Goal: Task Accomplishment & Management: Use online tool/utility

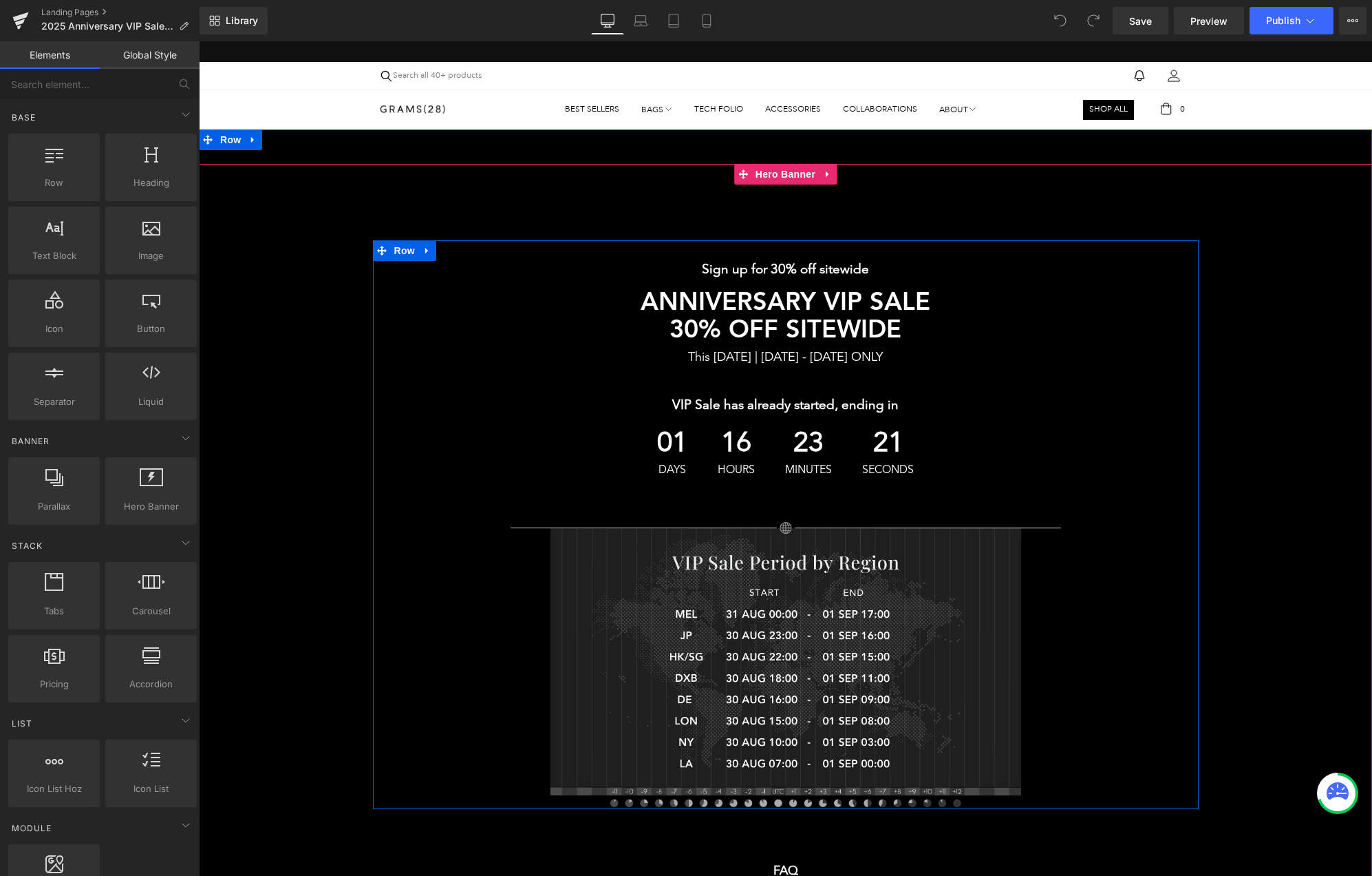
click at [743, 478] on div "16 Hours" at bounding box center [735, 452] width 65 height 73
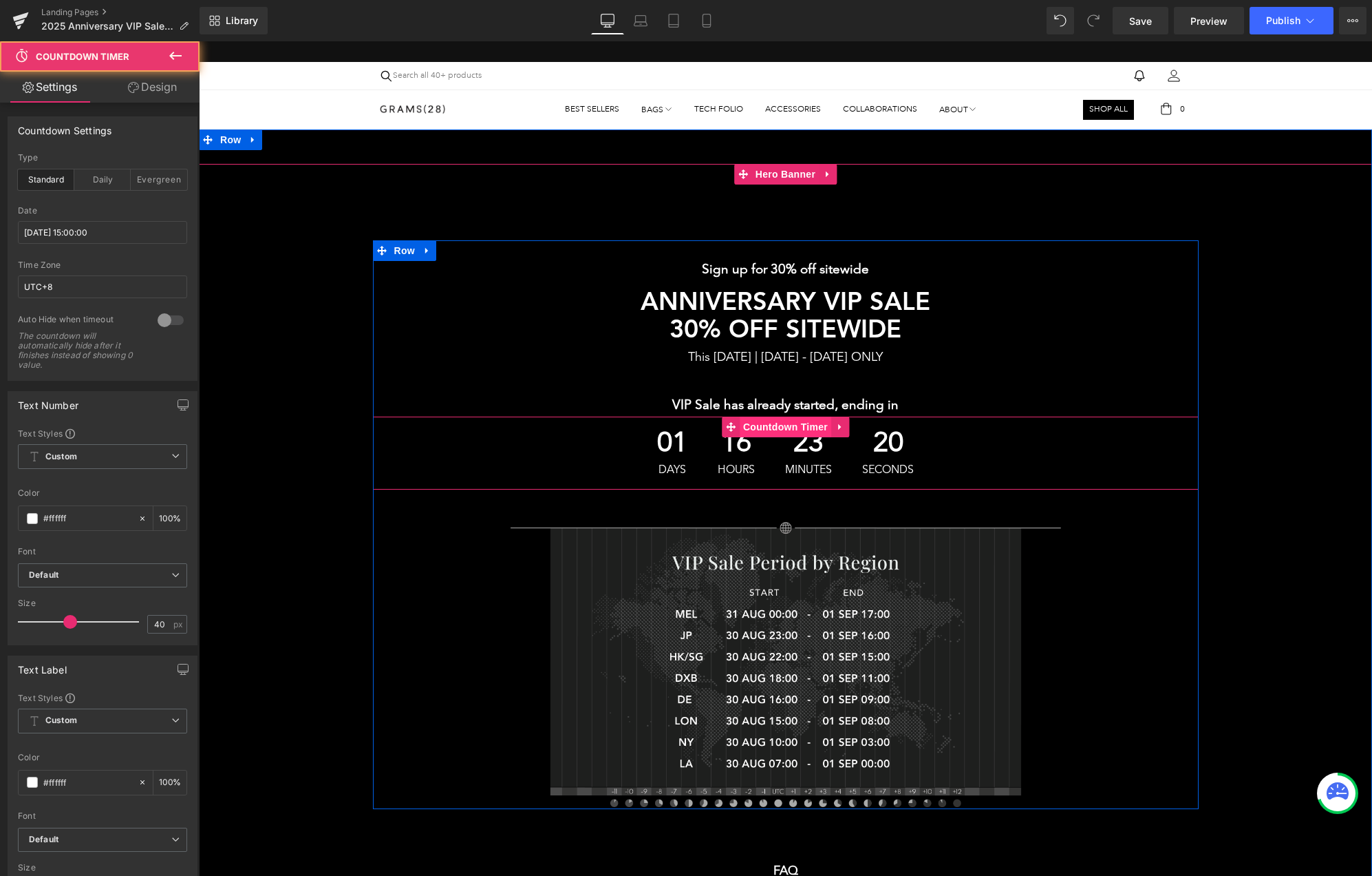
click at [776, 428] on span "Countdown Timer" at bounding box center [785, 426] width 92 height 21
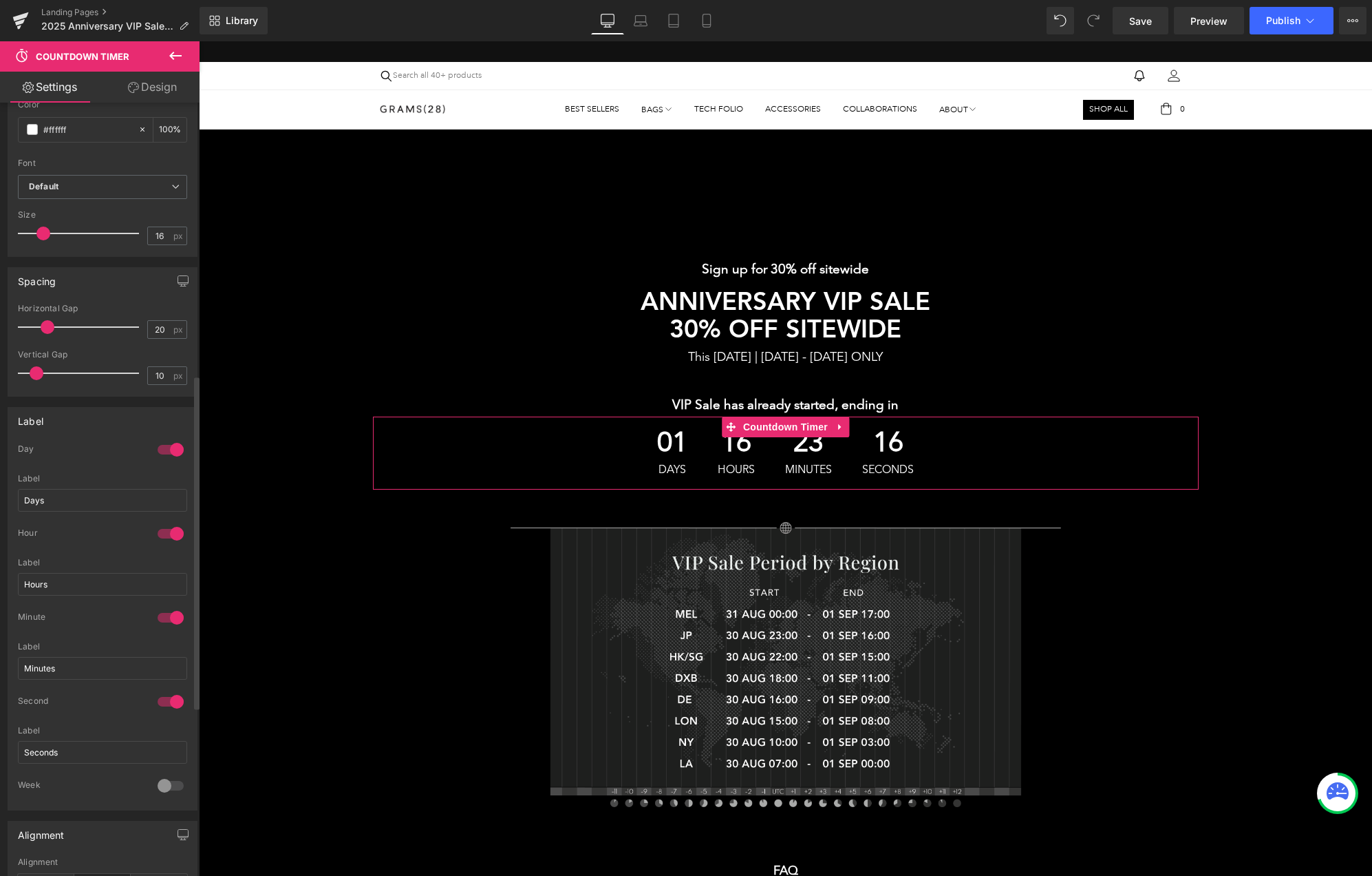
scroll to position [669, 0]
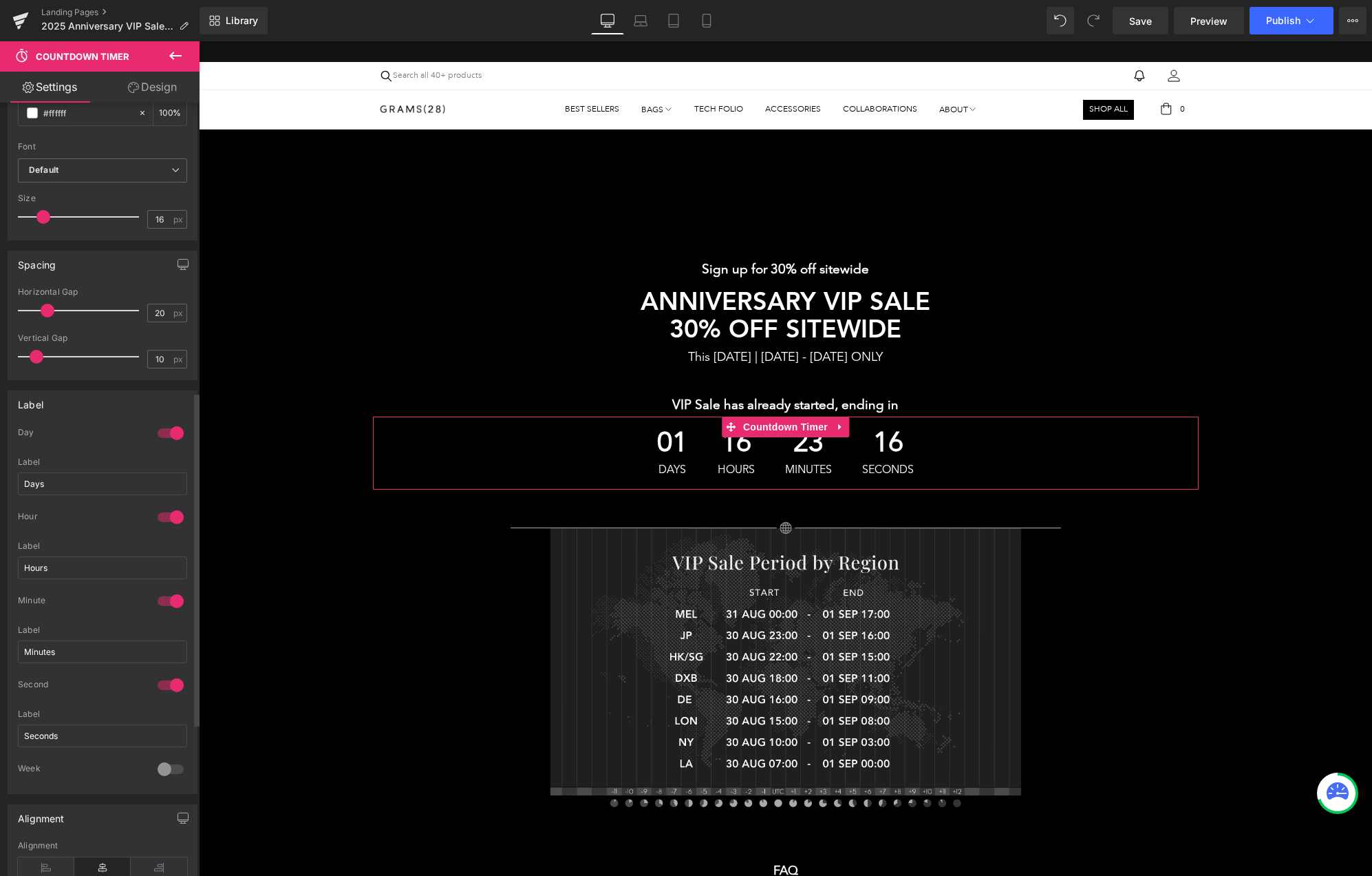
click at [164, 429] on div at bounding box center [170, 433] width 33 height 22
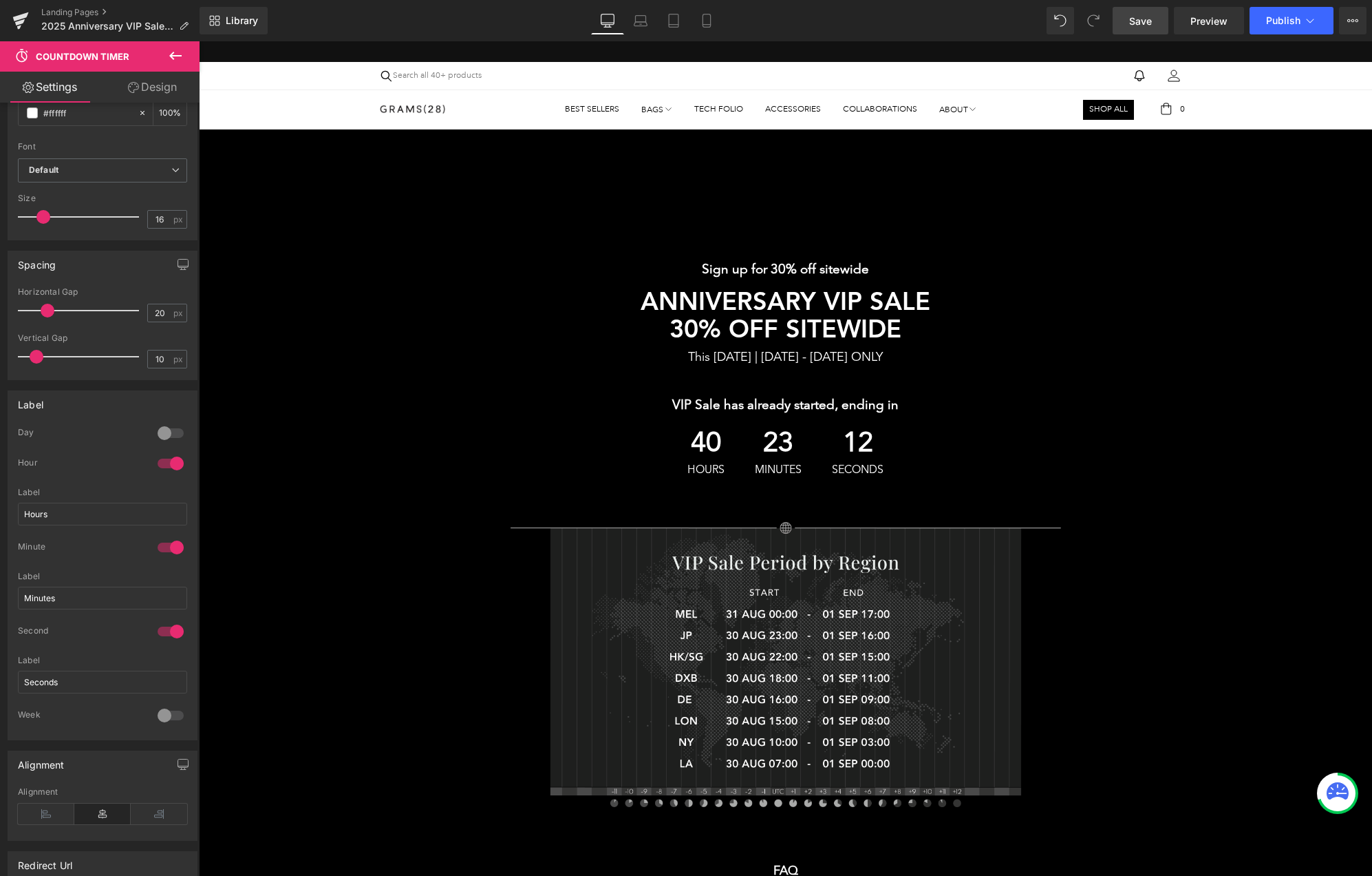
click at [1143, 21] on span "Save" at bounding box center [1140, 21] width 23 height 15
click at [1262, 23] on button "Publish" at bounding box center [1291, 21] width 84 height 28
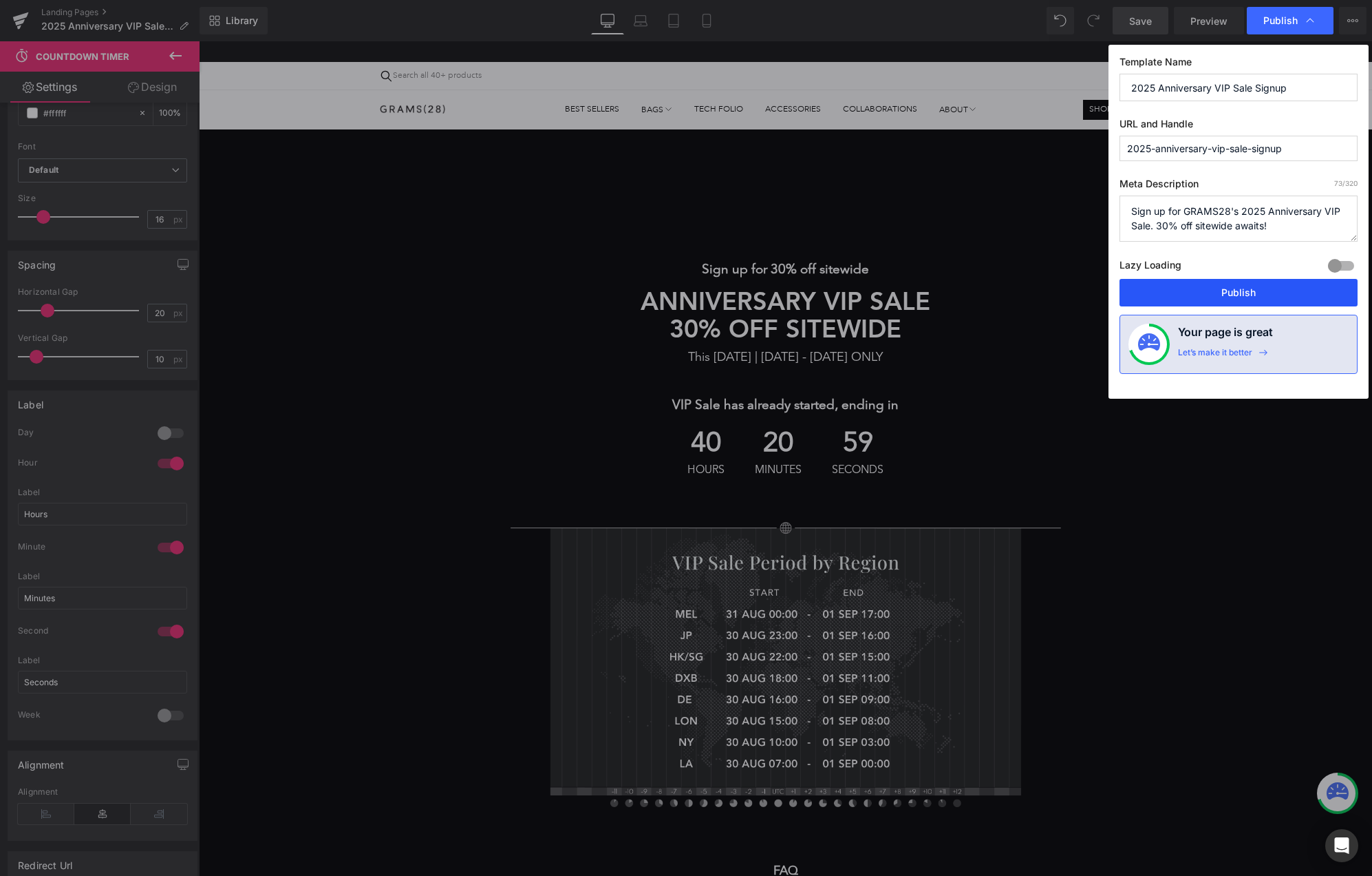
click at [1198, 302] on button "Publish" at bounding box center [1238, 293] width 238 height 28
